Goal: Information Seeking & Learning: Check status

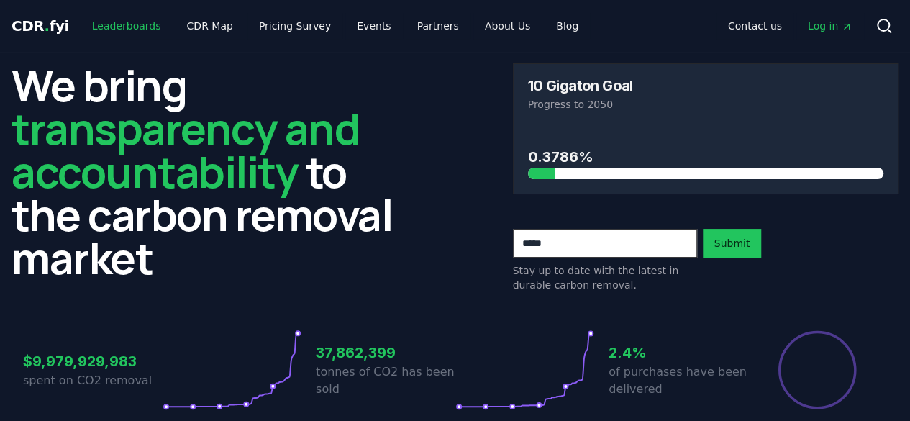
click at [139, 22] on link "Leaderboards" at bounding box center [127, 26] width 92 height 26
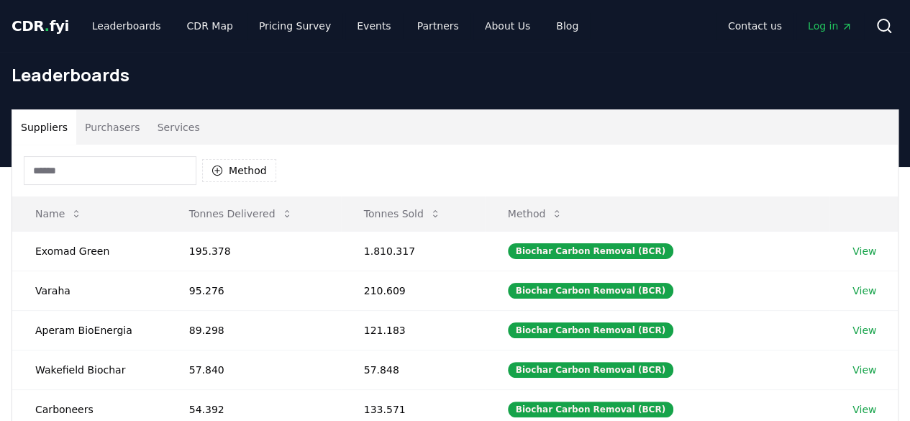
click at [45, 21] on span "CDR . fyi" at bounding box center [41, 25] width 58 height 17
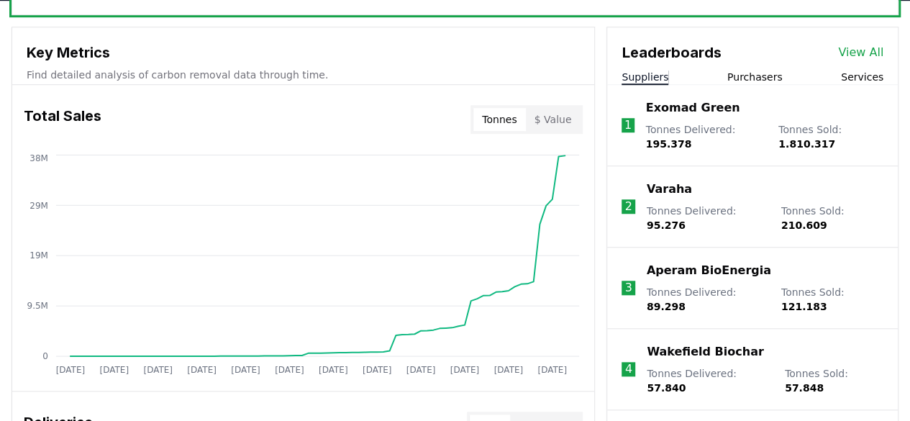
scroll to position [502, 0]
click at [757, 69] on button "Purchasers" at bounding box center [754, 76] width 55 height 14
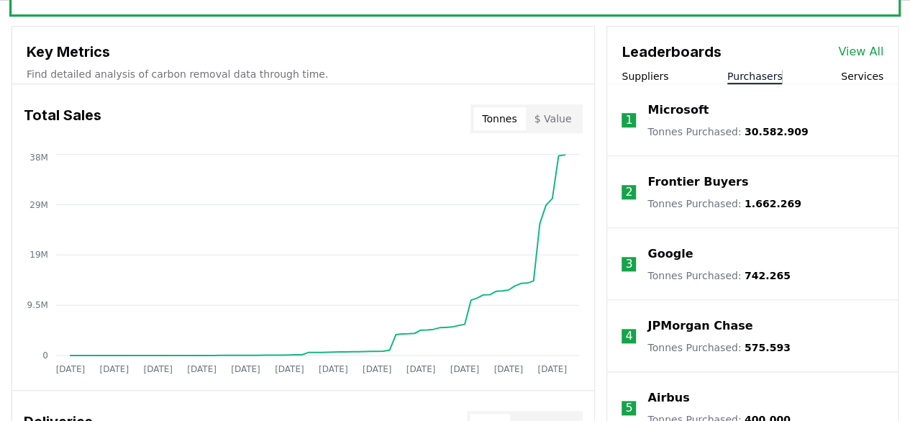
click at [757, 69] on button "Purchasers" at bounding box center [754, 76] width 55 height 14
click at [558, 110] on button "$ Value" at bounding box center [553, 118] width 55 height 23
click at [505, 114] on button "Tonnes" at bounding box center [499, 118] width 52 height 23
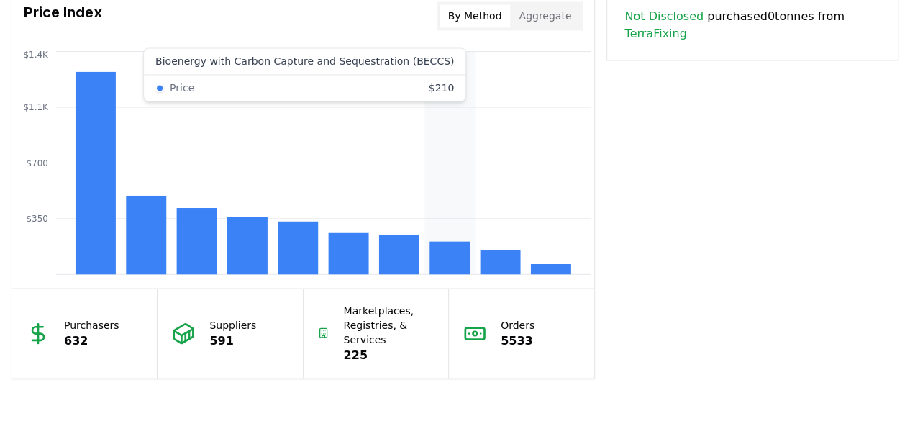
scroll to position [1217, 0]
